Goal: Information Seeking & Learning: Learn about a topic

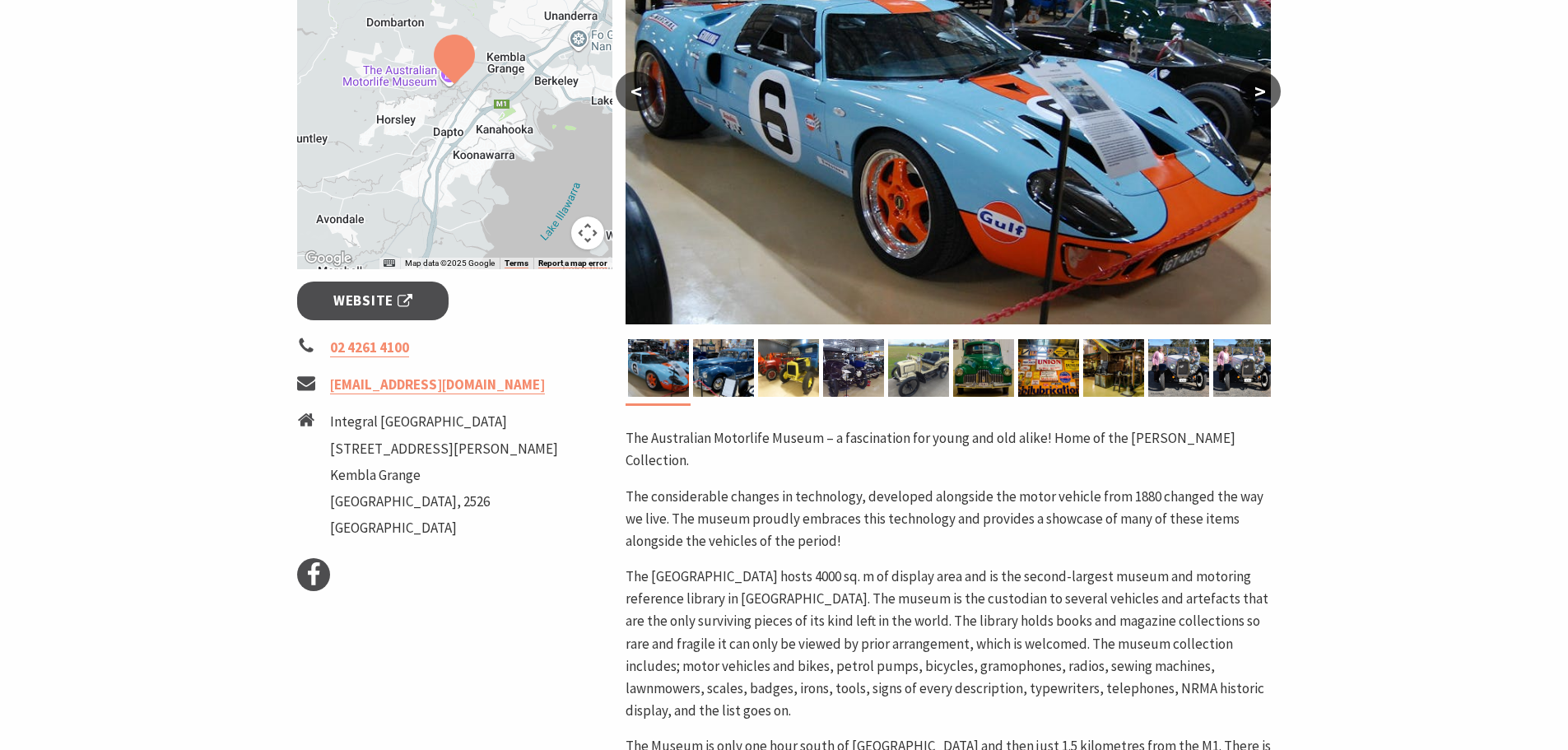
scroll to position [412, 0]
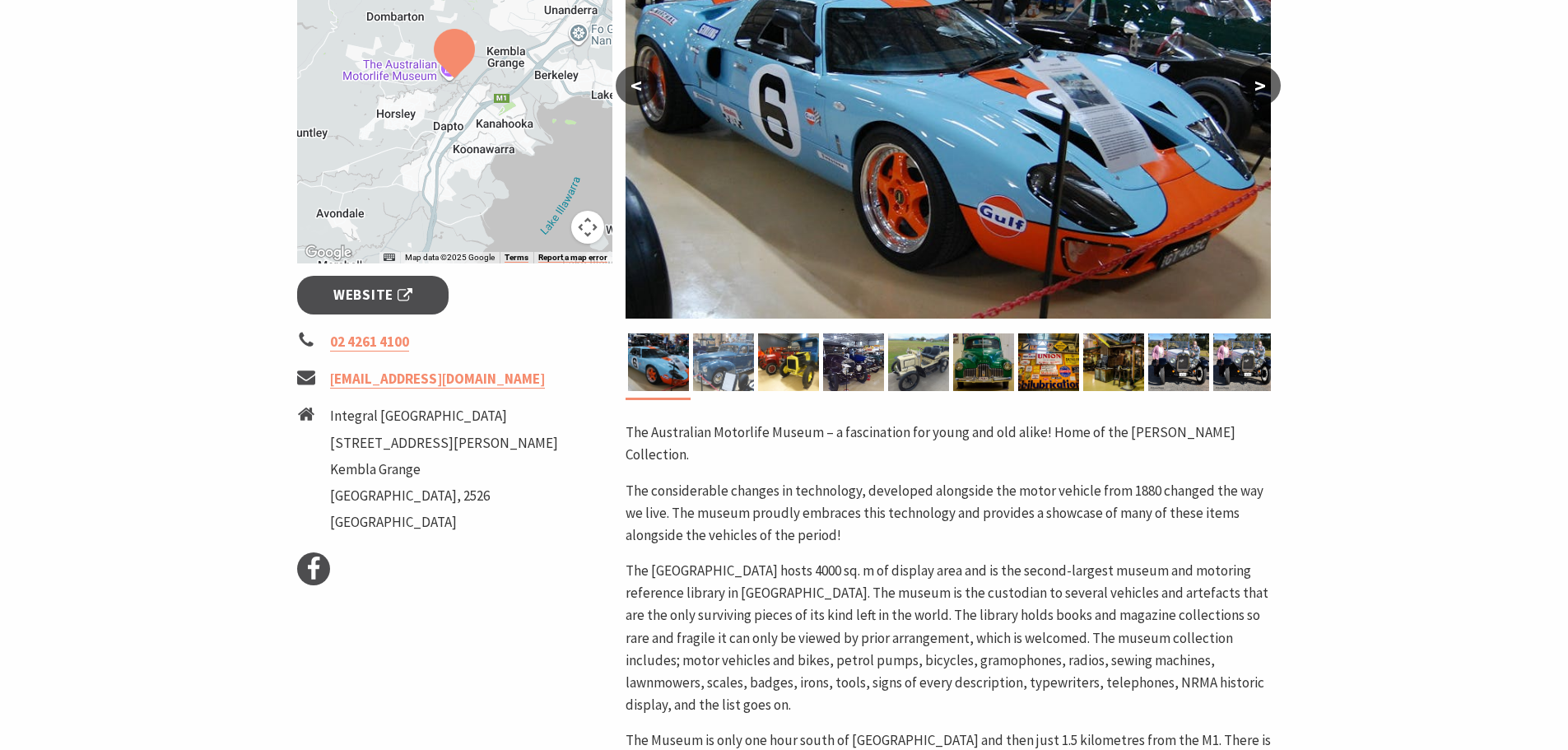
click at [731, 367] on img at bounding box center [723, 362] width 61 height 58
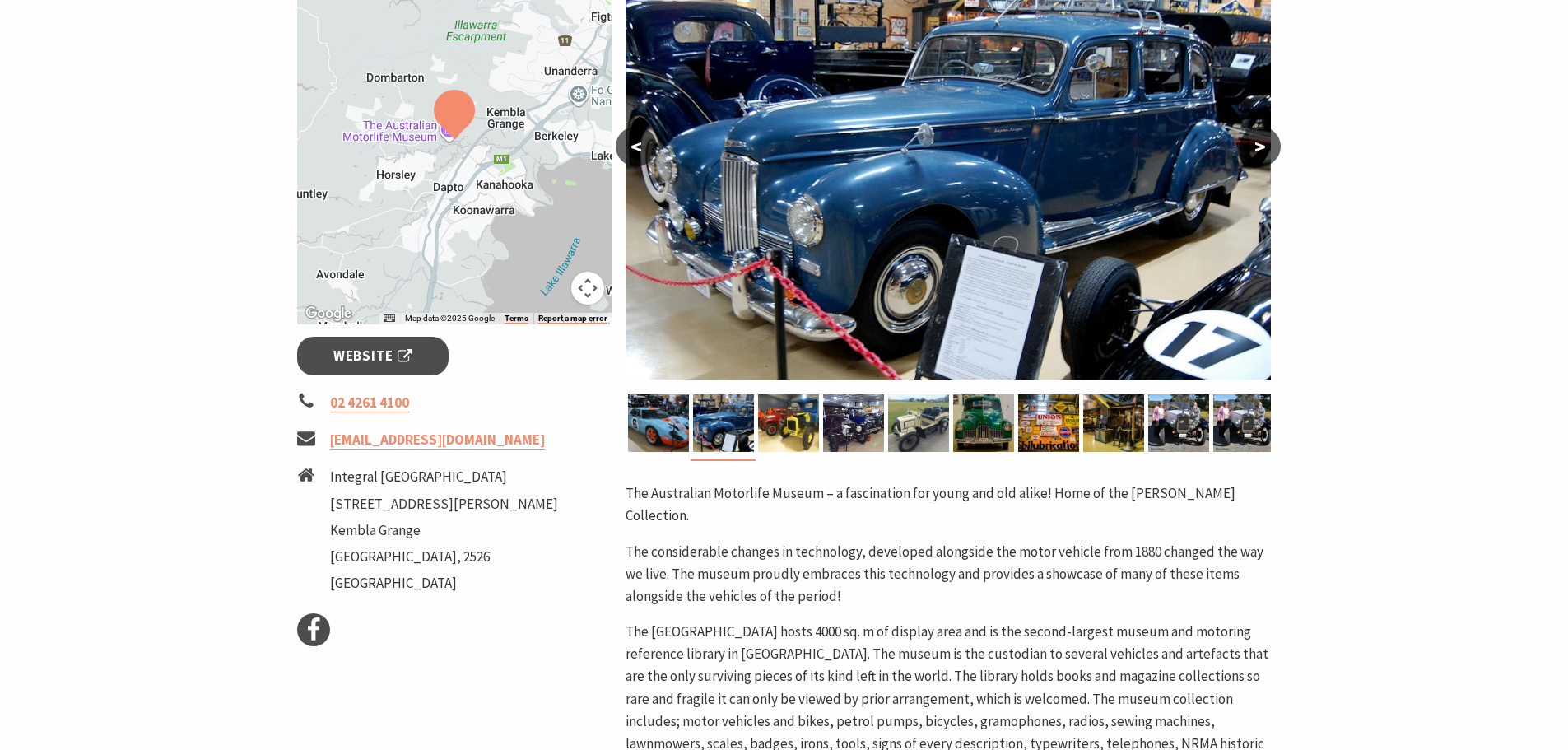
scroll to position [165, 0]
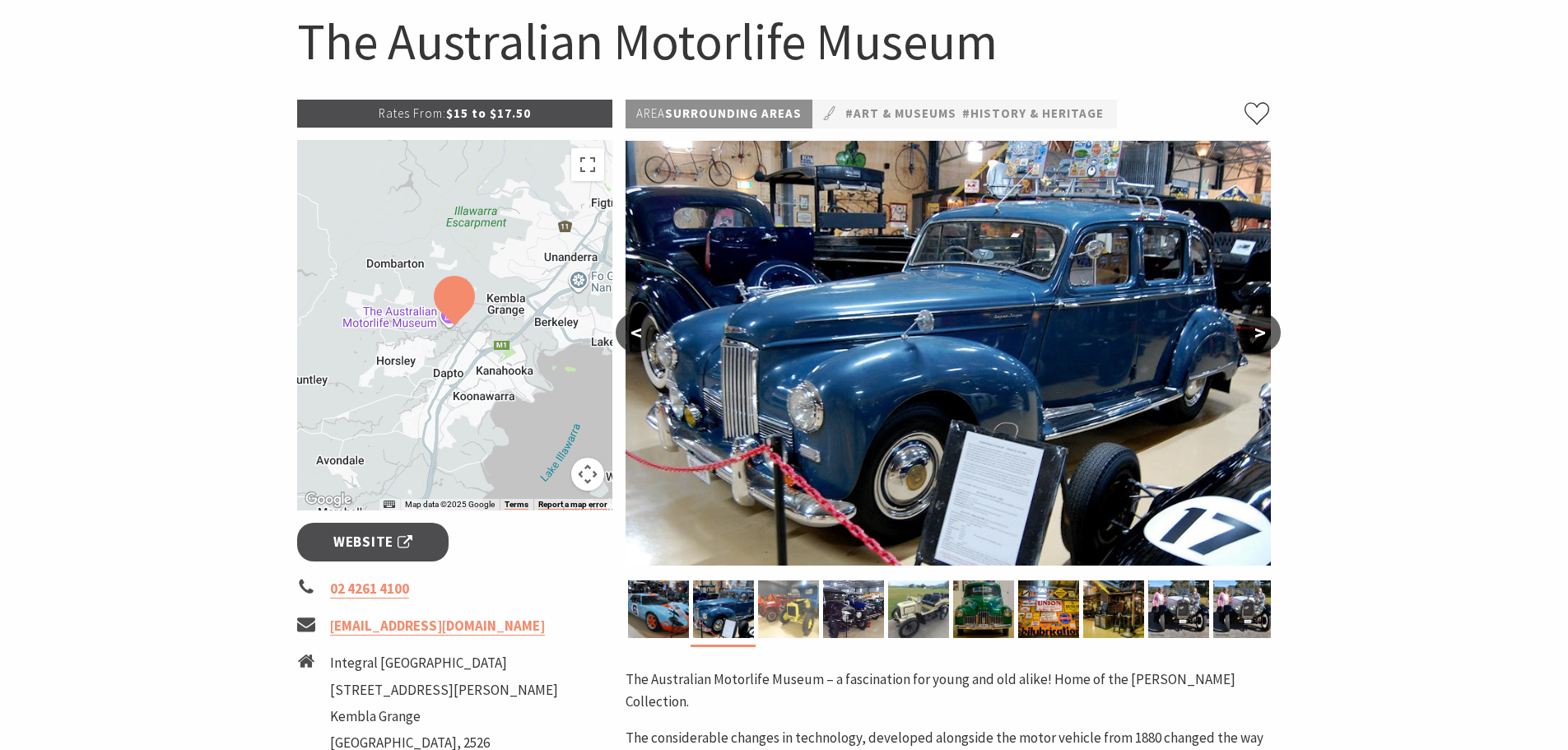
click at [797, 622] on img at bounding box center [789, 609] width 61 height 58
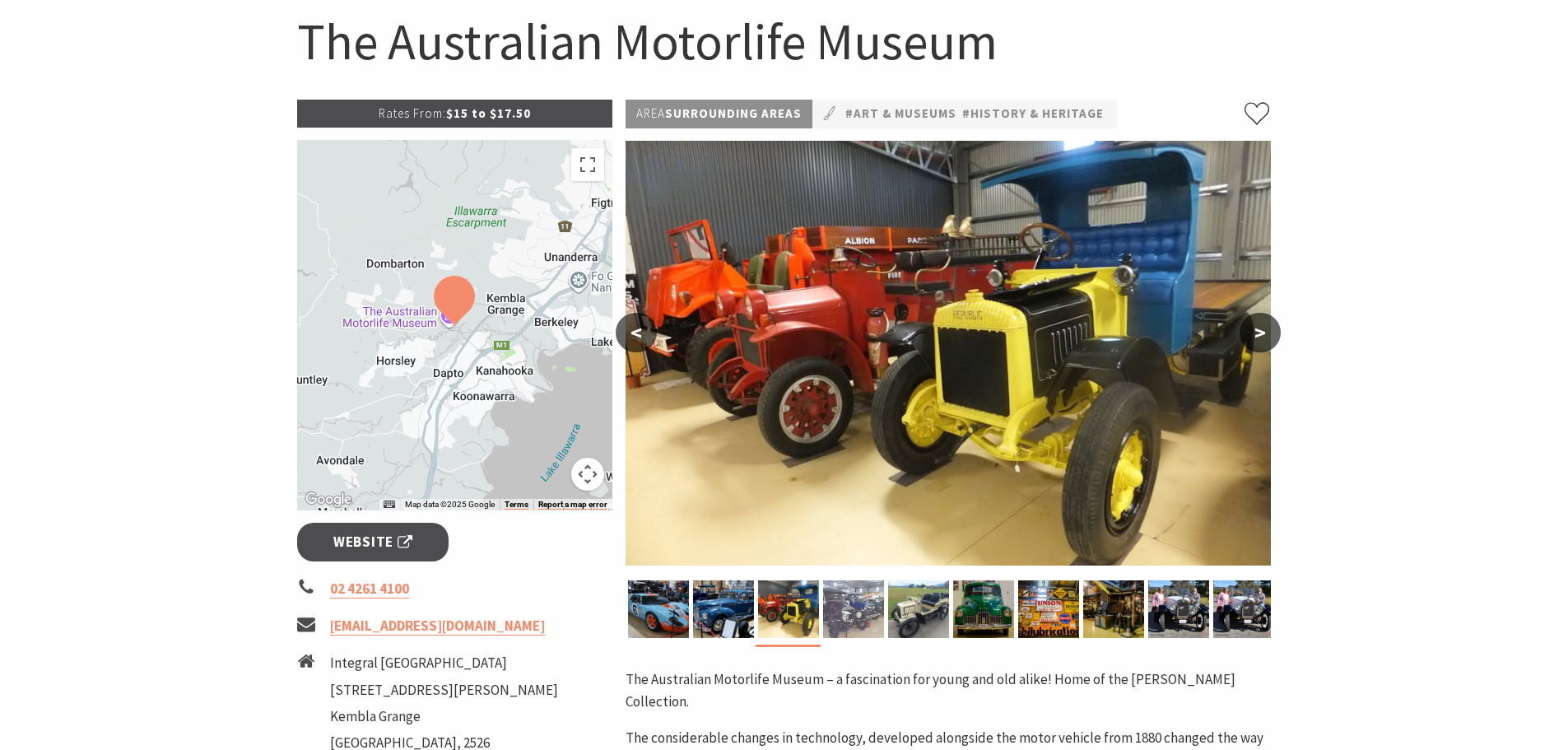
click at [855, 611] on img at bounding box center [854, 609] width 61 height 58
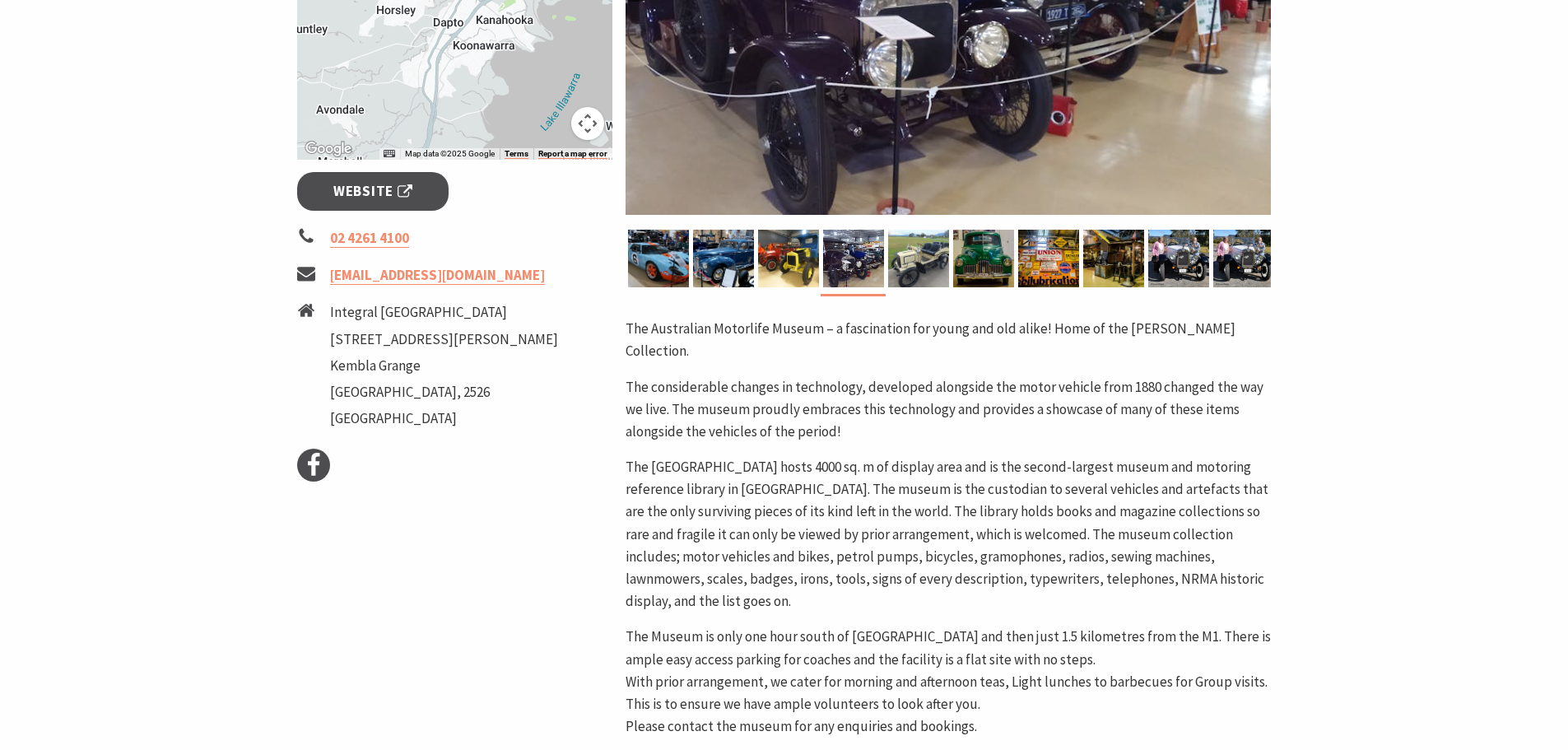
scroll to position [494, 0]
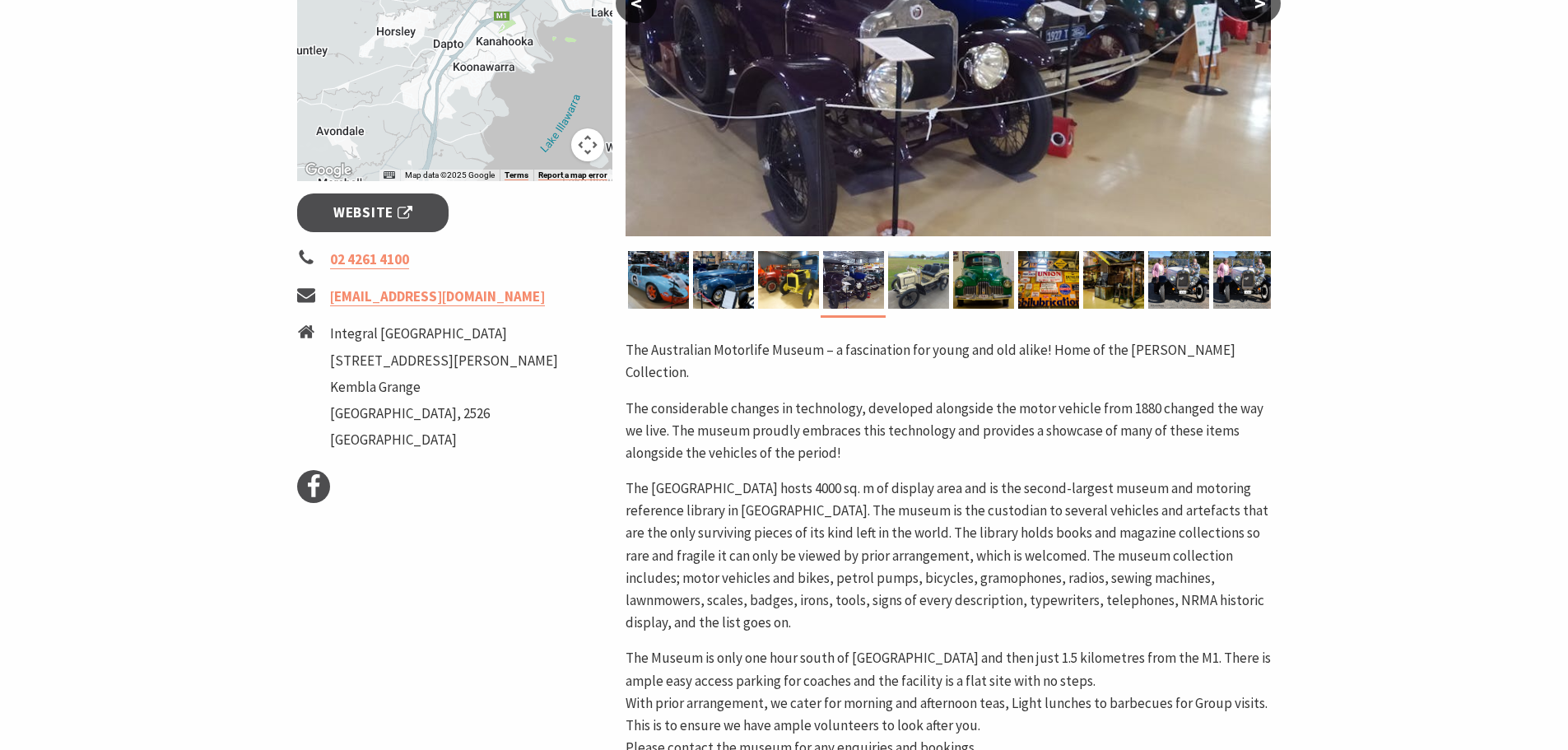
click at [816, 424] on p "The considerable changes in technology, developed alongside the motor vehicle f…" at bounding box center [949, 431] width 646 height 68
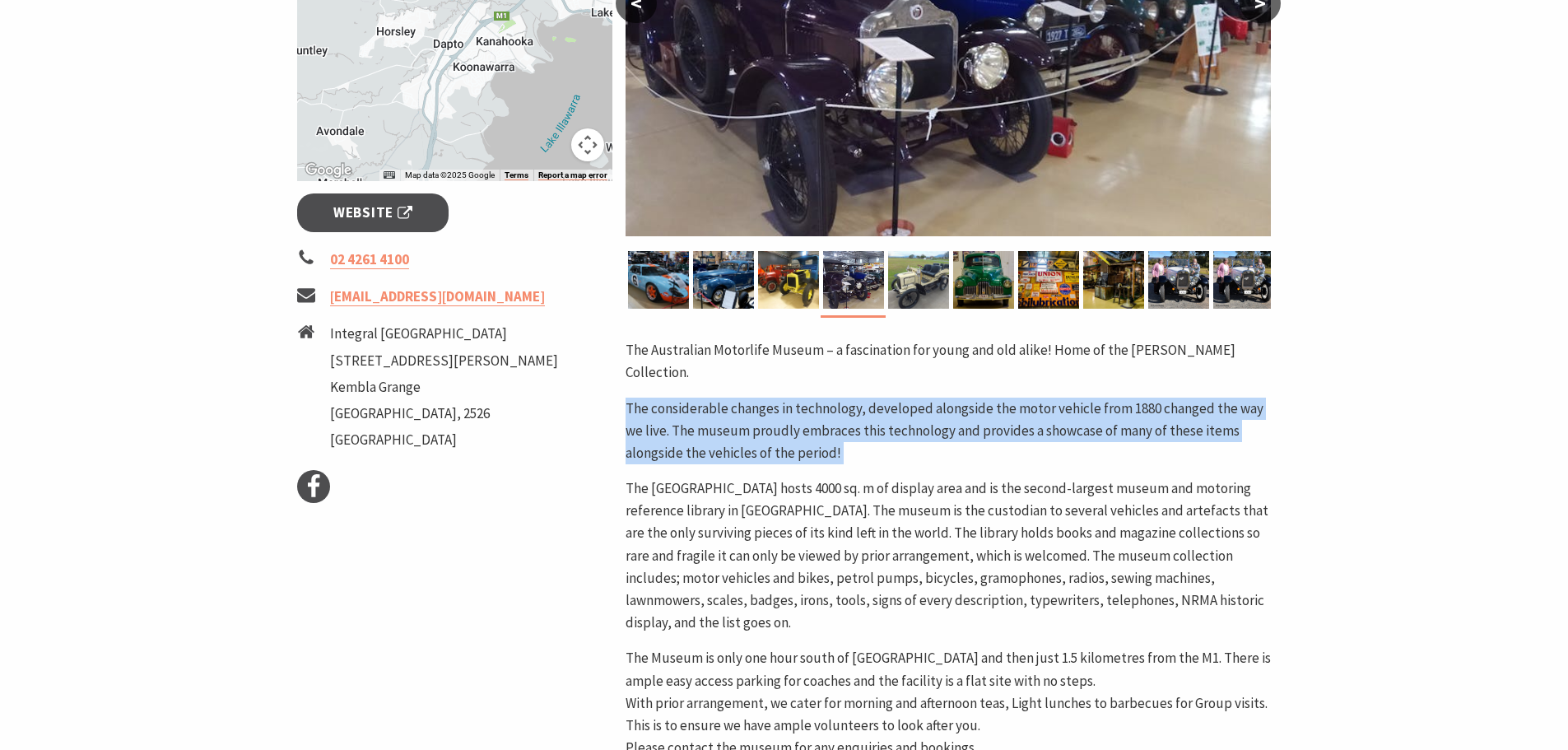
click at [816, 424] on p "The considerable changes in technology, developed alongside the motor vehicle f…" at bounding box center [949, 431] width 646 height 68
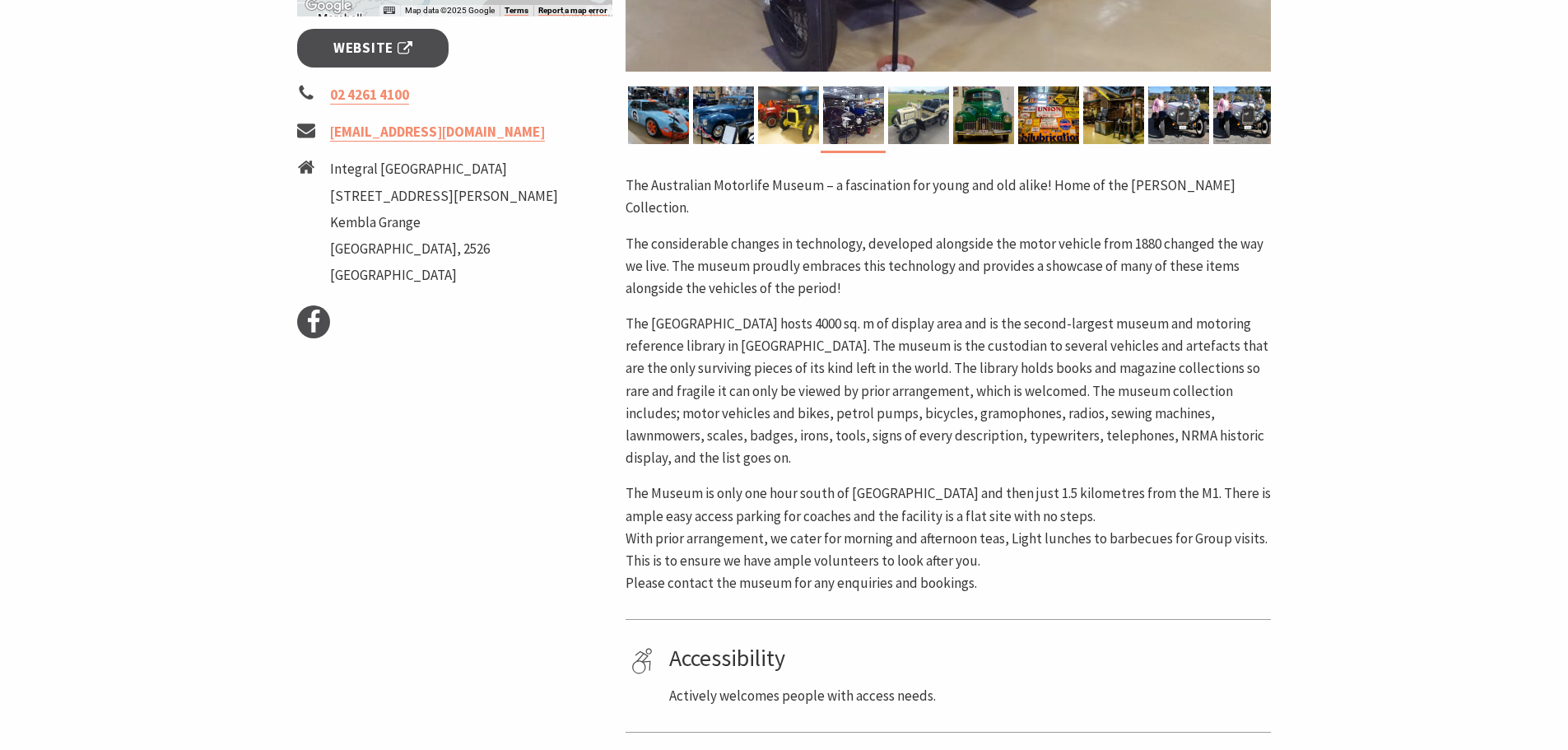
click at [816, 424] on p "The [GEOGRAPHIC_DATA] hosts 4000 sq. m of display area and is the second-larges…" at bounding box center [949, 391] width 646 height 157
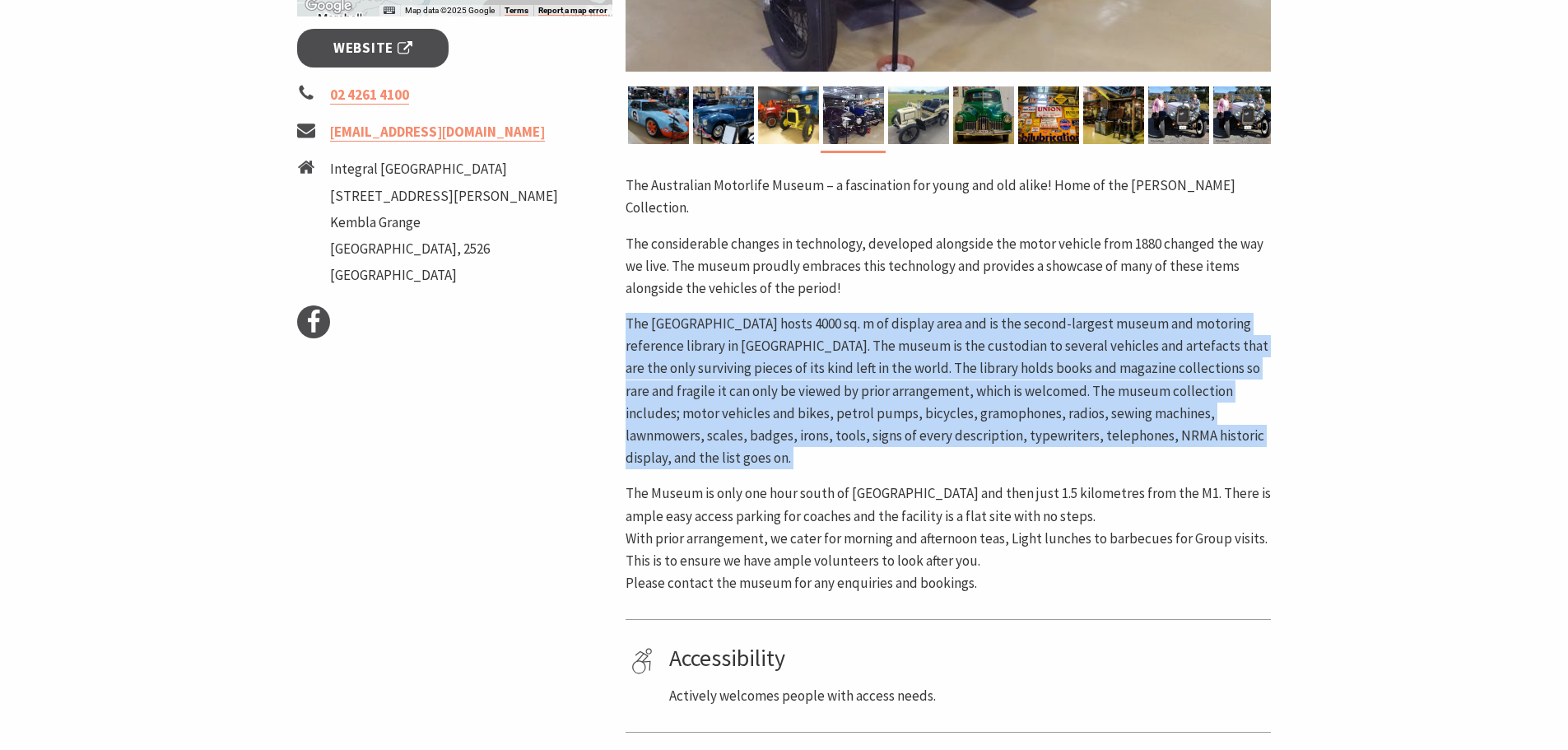
click at [816, 424] on p "The [GEOGRAPHIC_DATA] hosts 4000 sq. m of display area and is the second-larges…" at bounding box center [949, 391] width 646 height 157
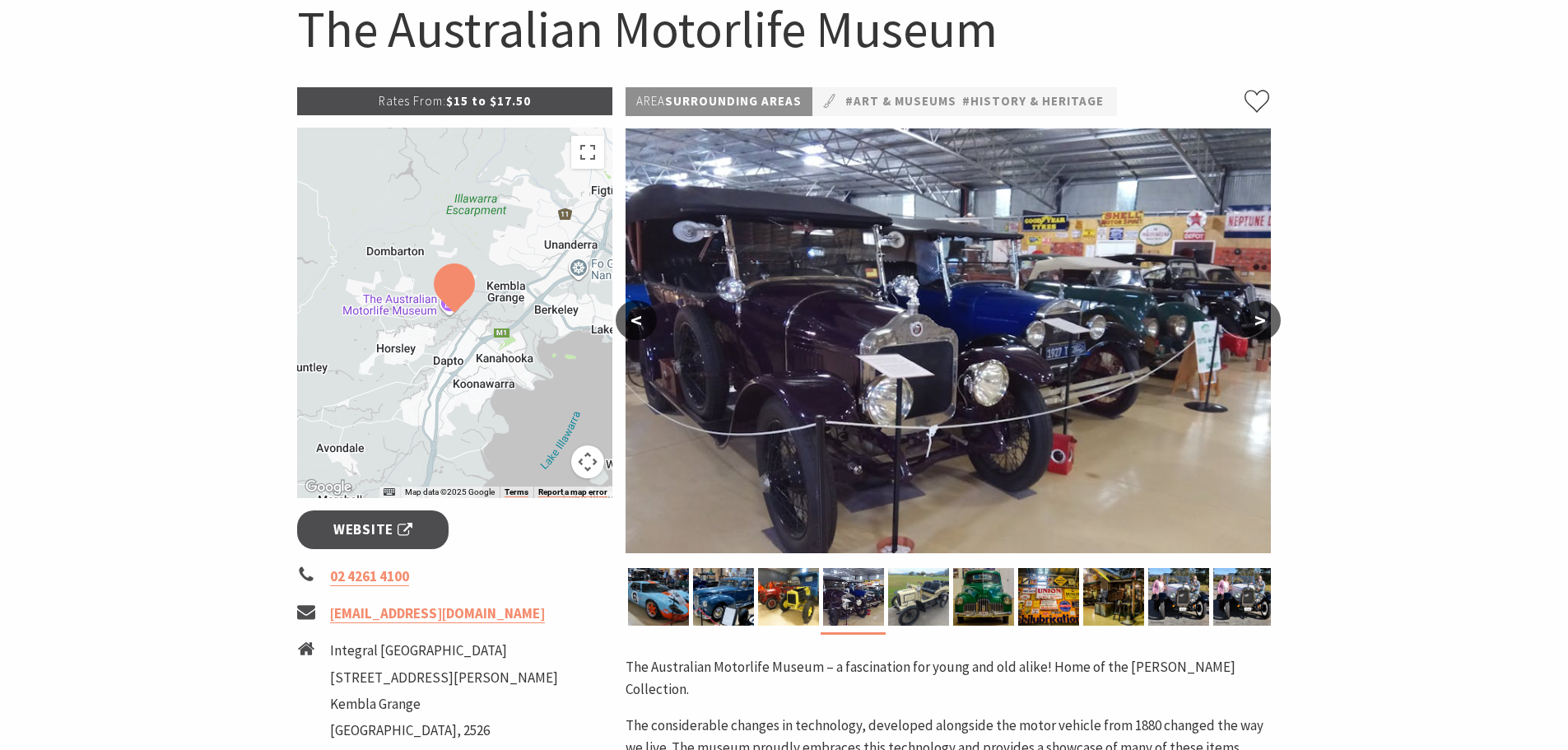
scroll to position [0, 0]
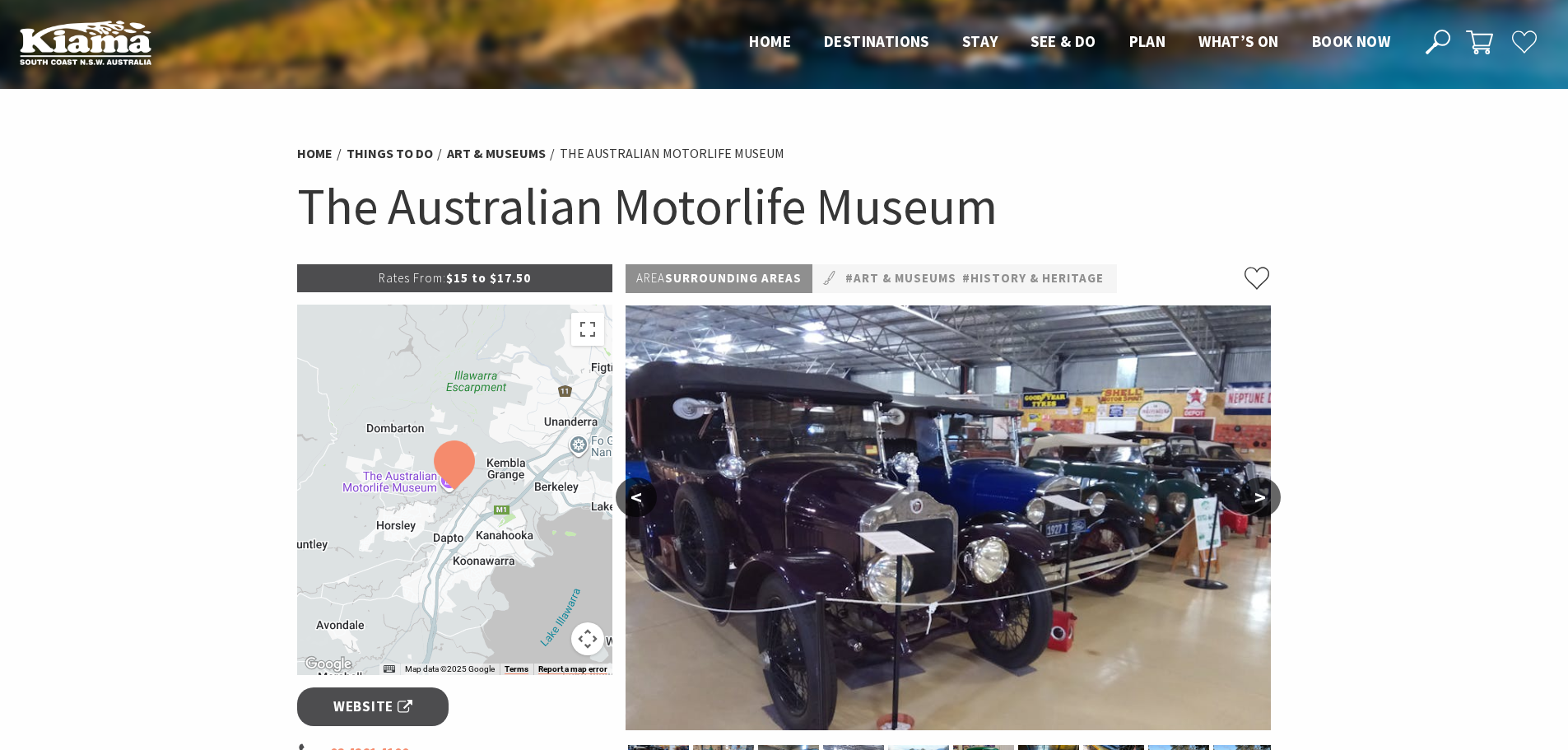
click at [481, 272] on p "Rates From: $15 to $17.50" at bounding box center [454, 278] width 316 height 28
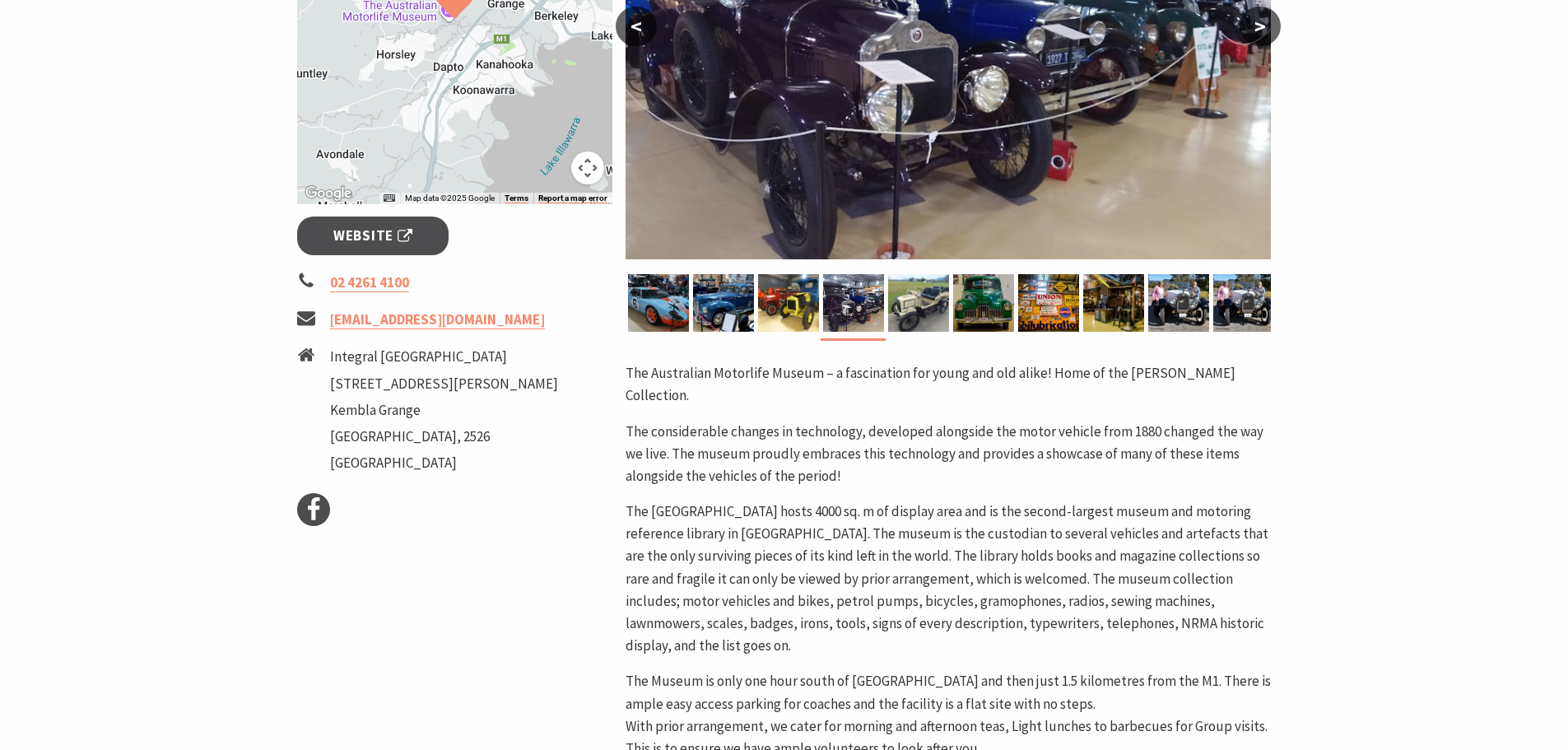
scroll to position [60, 0]
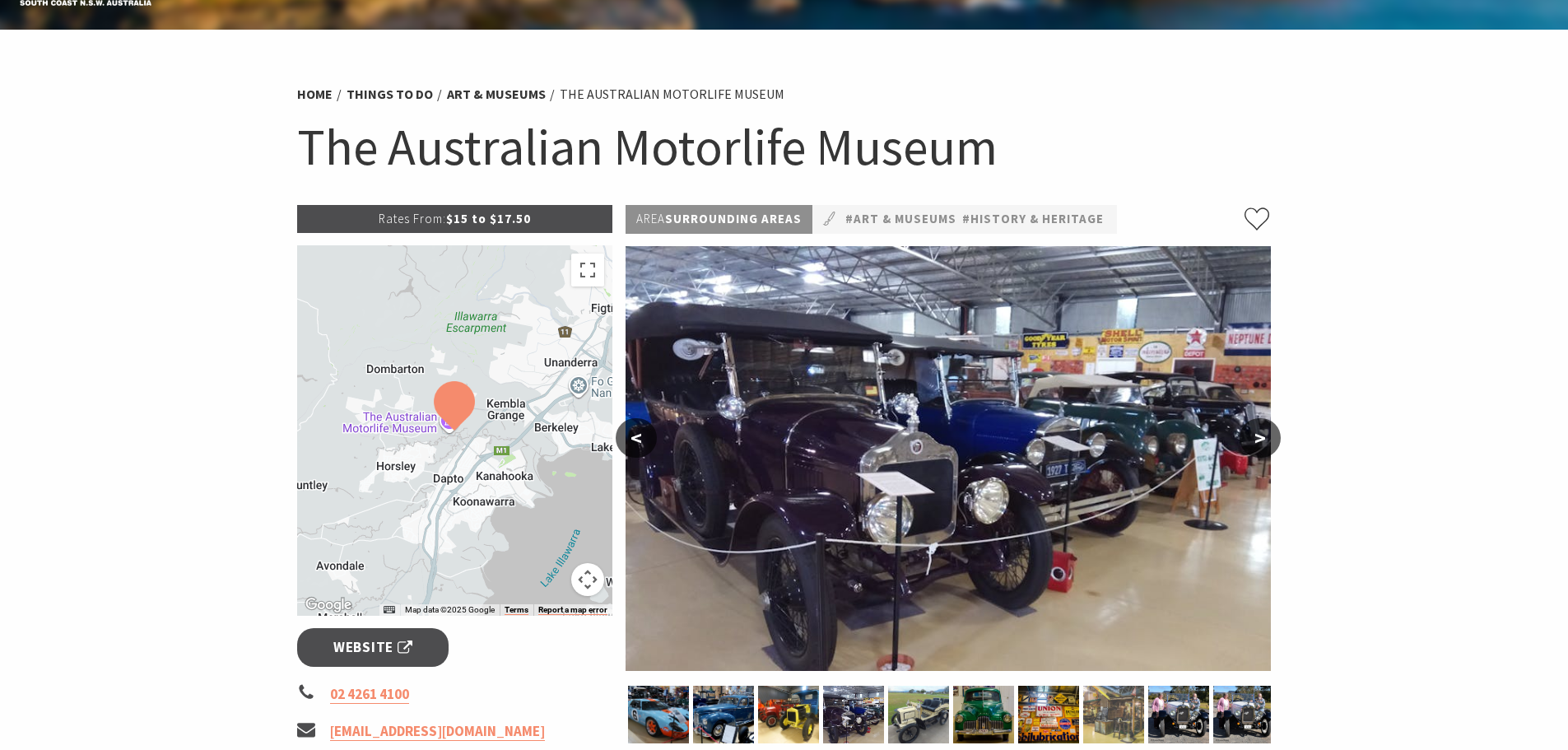
click at [1081, 722] on div at bounding box center [1113, 714] width 65 height 58
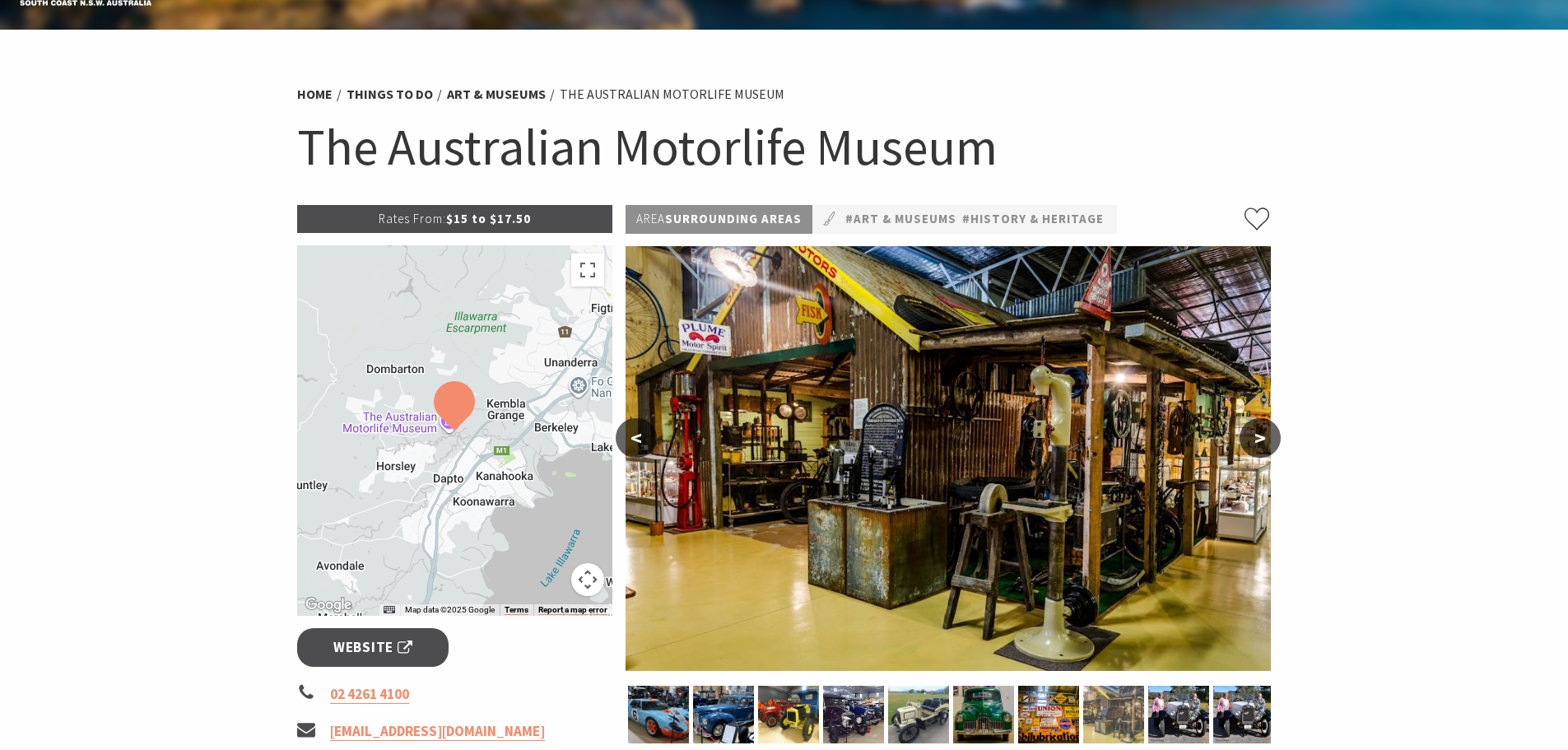
click at [1113, 720] on img at bounding box center [1114, 714] width 61 height 58
click at [1159, 715] on img at bounding box center [1178, 714] width 61 height 58
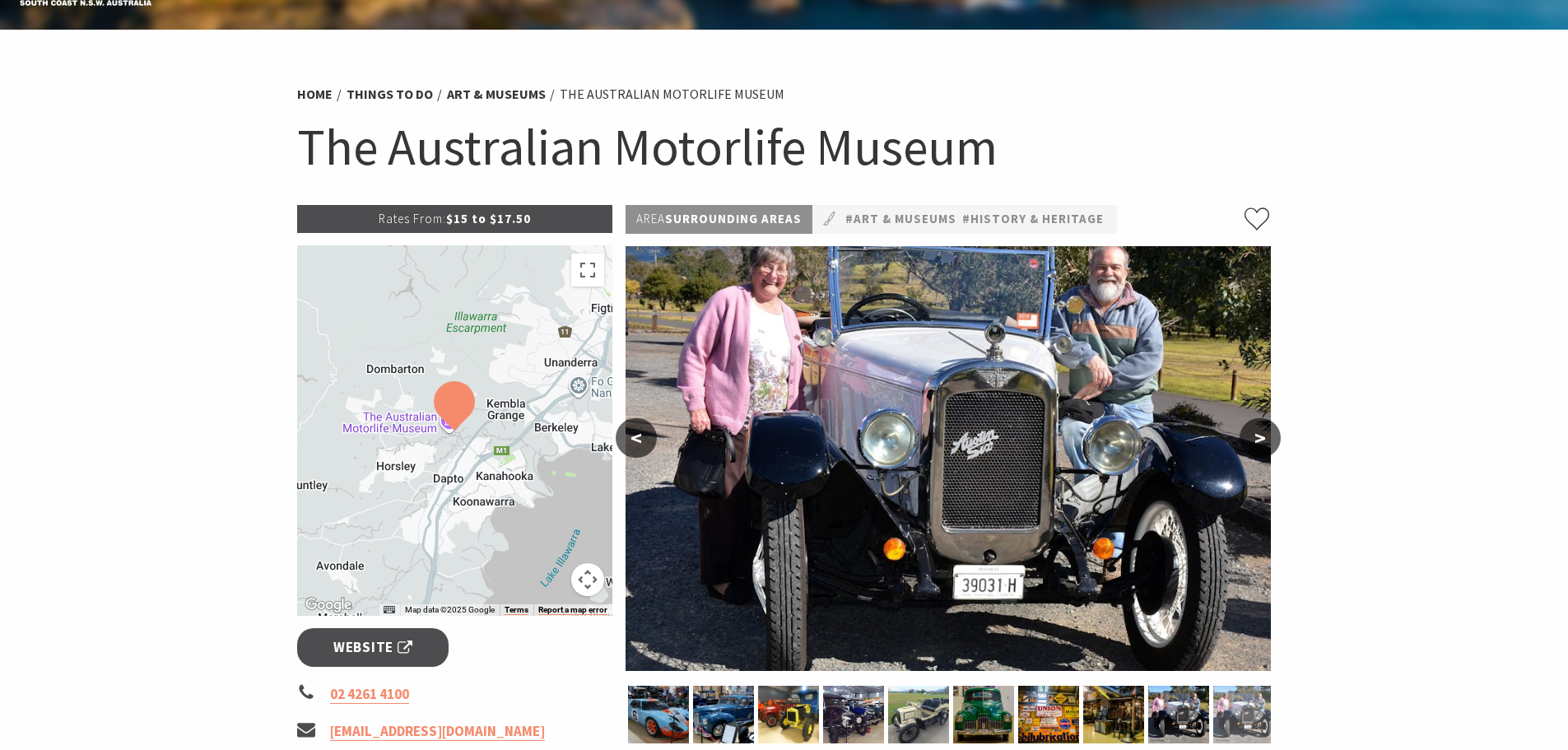
click at [1239, 711] on img at bounding box center [1243, 714] width 61 height 58
click at [1267, 440] on button ">" at bounding box center [1260, 438] width 41 height 39
click at [1265, 433] on button ">" at bounding box center [1260, 438] width 41 height 39
click at [1231, 717] on img at bounding box center [1243, 714] width 61 height 58
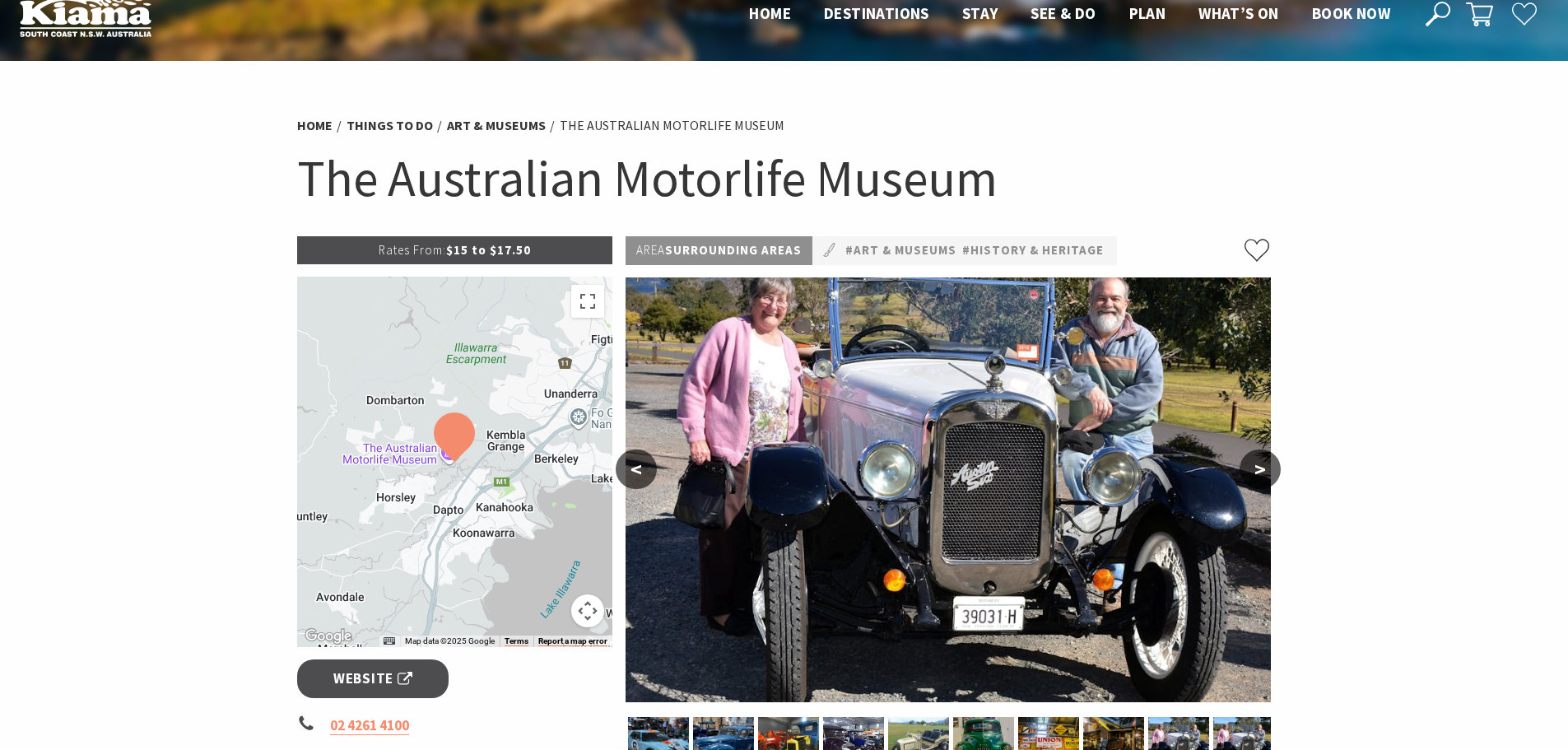
scroll to position [0, 0]
